Goal: Information Seeking & Learning: Understand process/instructions

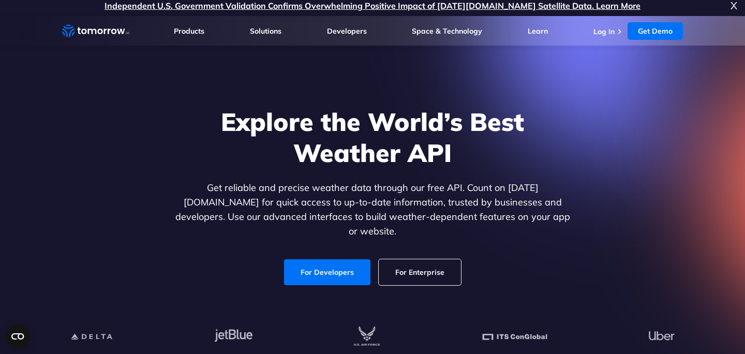
scroll to position [6, 0]
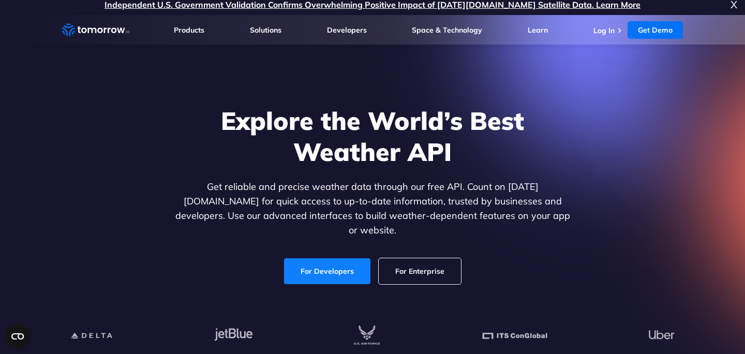
click at [336, 270] on link "For Developers" at bounding box center [327, 271] width 86 height 26
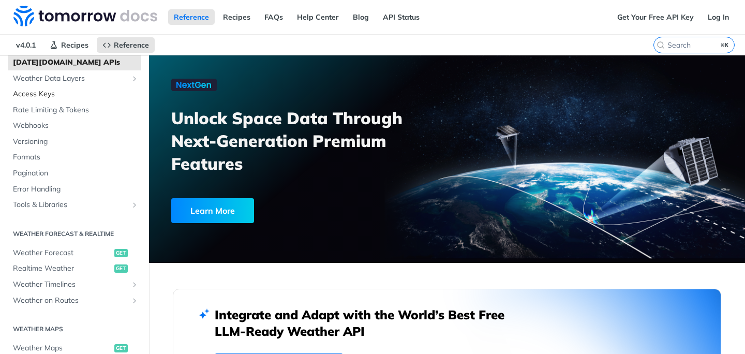
scroll to position [61, 0]
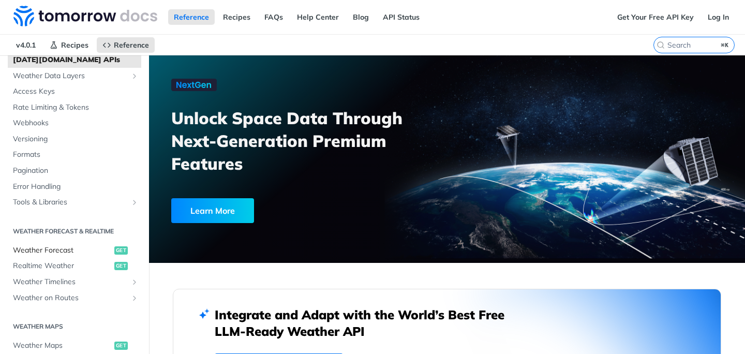
click at [58, 248] on span "Weather Forecast" at bounding box center [62, 250] width 99 height 10
